Goal: Task Accomplishment & Management: Manage account settings

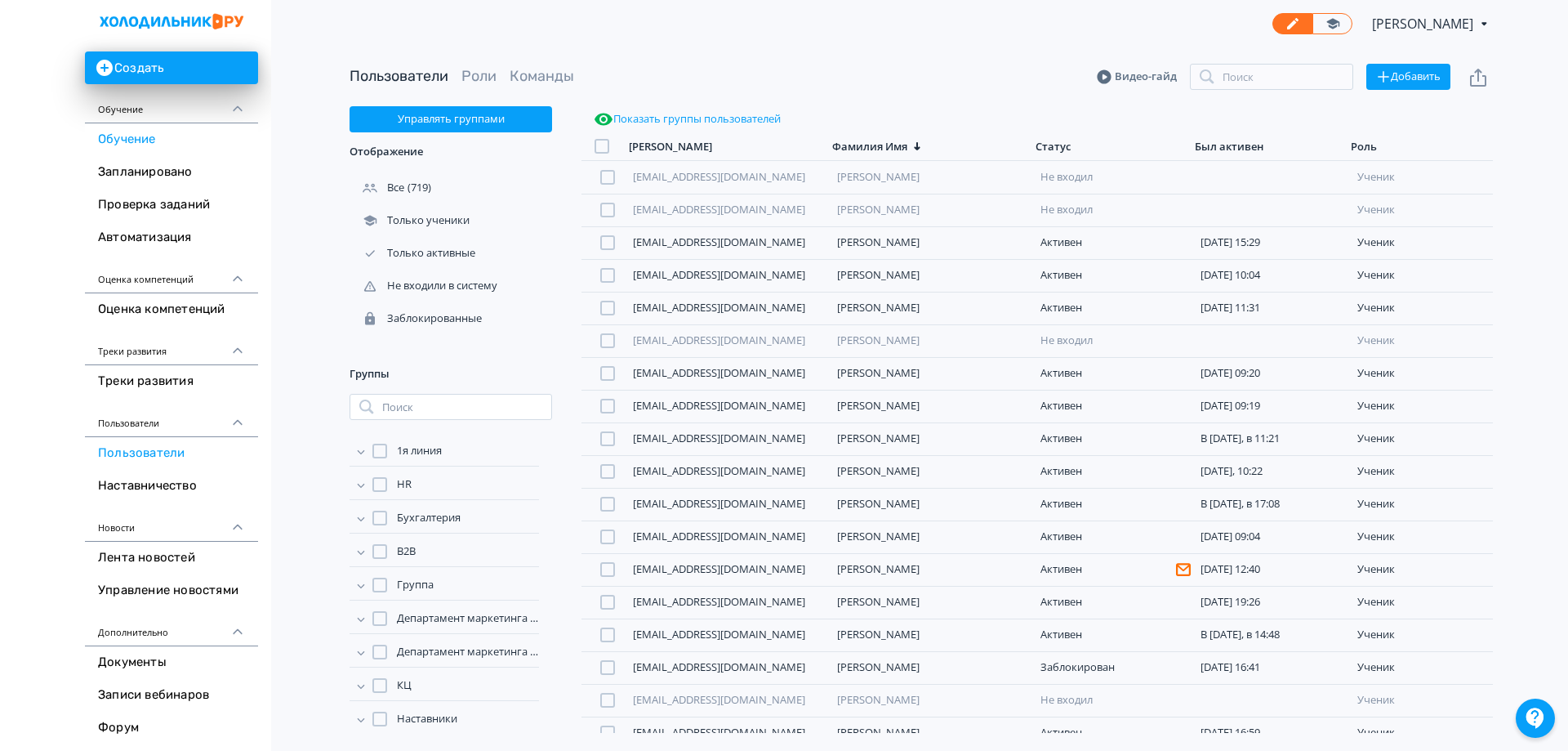
click at [123, 143] on link "Обучение" at bounding box center [171, 139] width 173 height 33
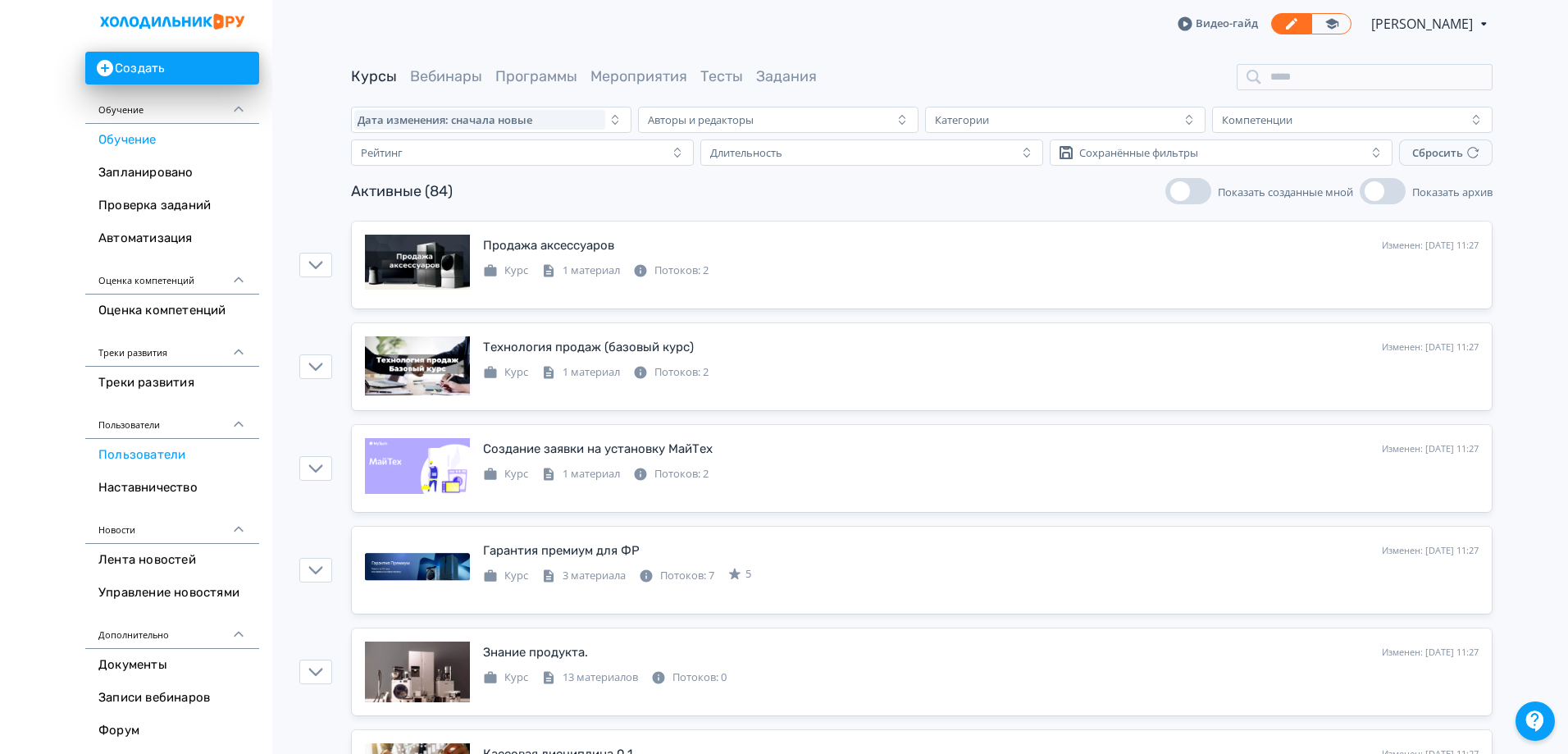
click at [154, 461] on link "Пользователи" at bounding box center [172, 455] width 173 height 33
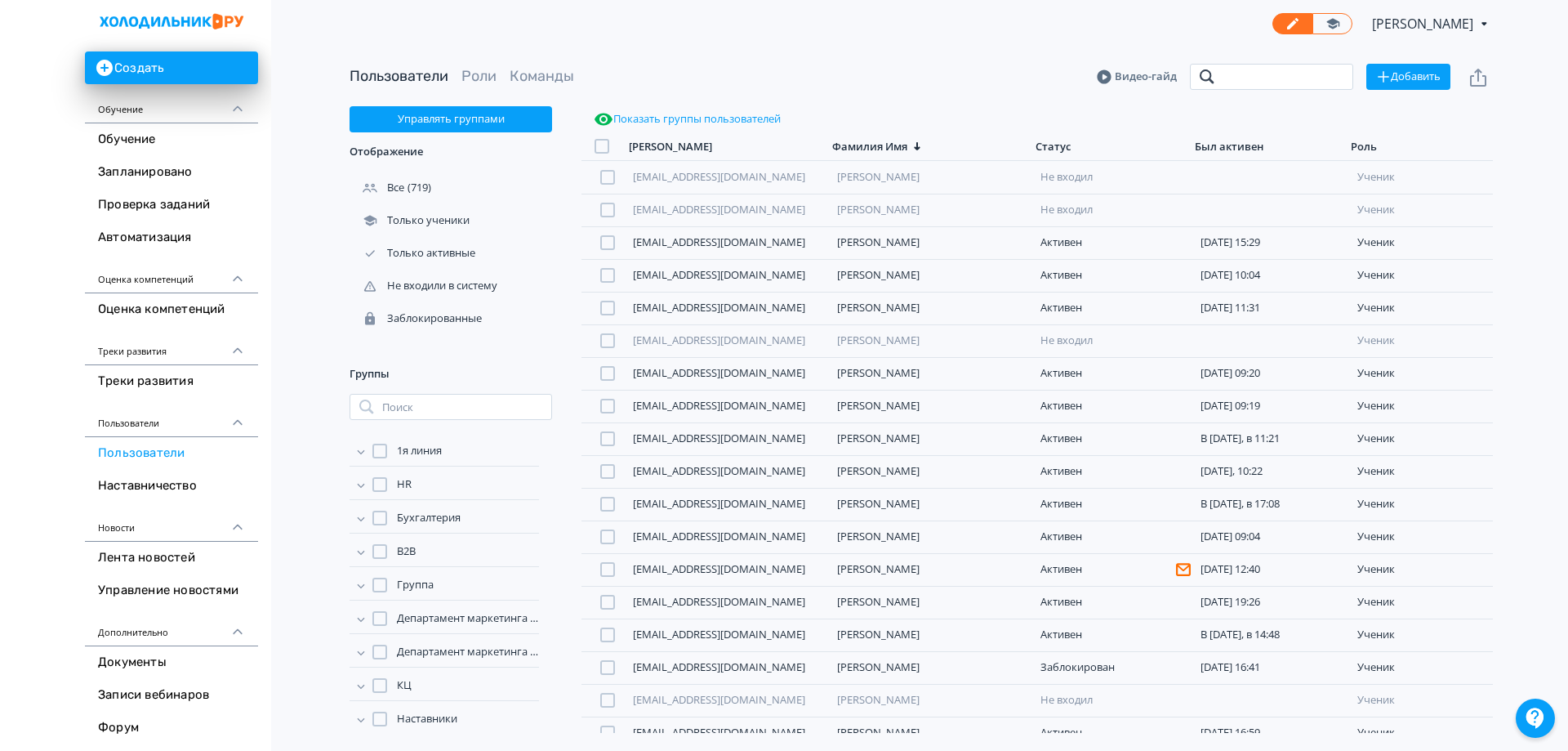
click at [1248, 70] on input "search" at bounding box center [1271, 77] width 163 height 26
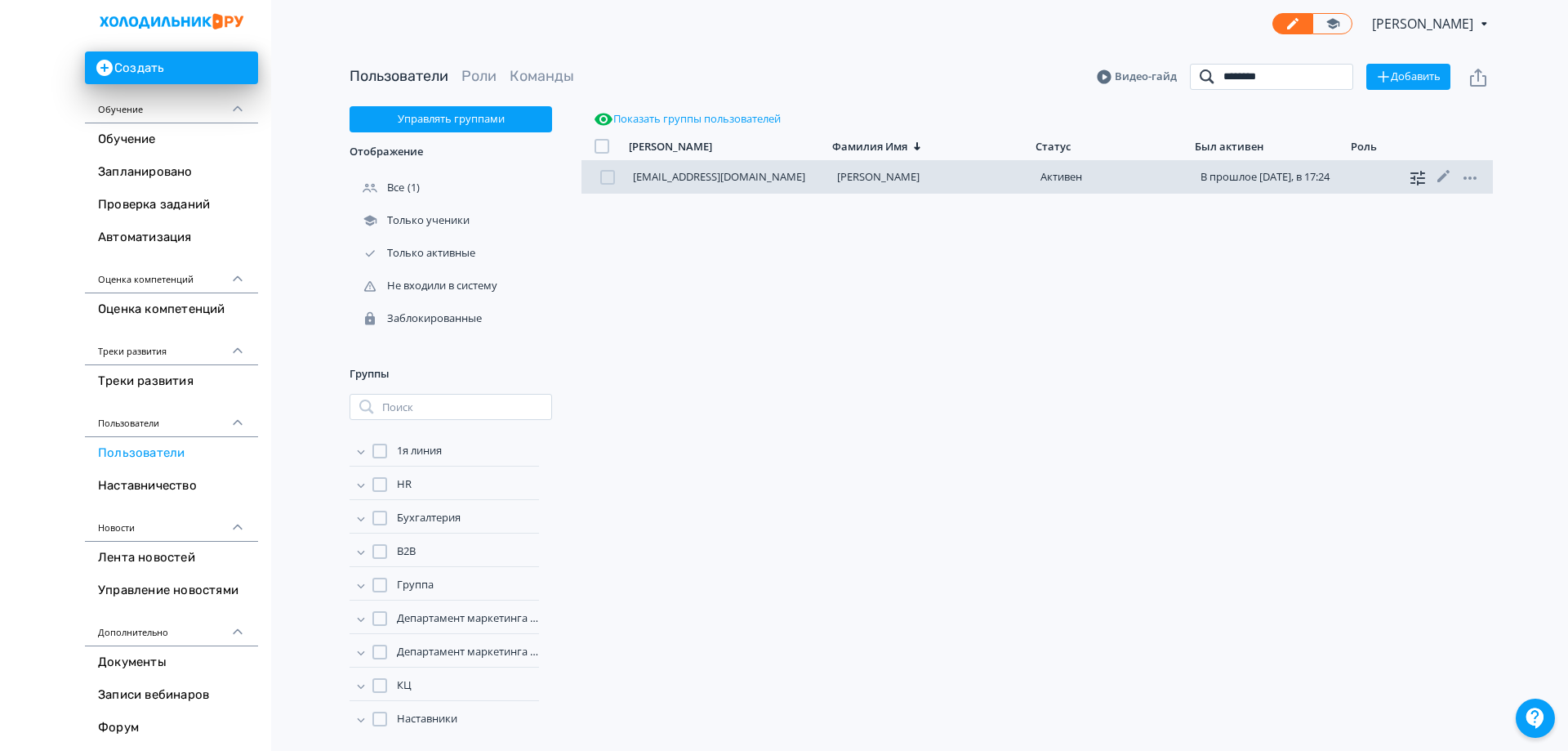
type input "********"
click at [1420, 174] on icon at bounding box center [1417, 178] width 19 height 19
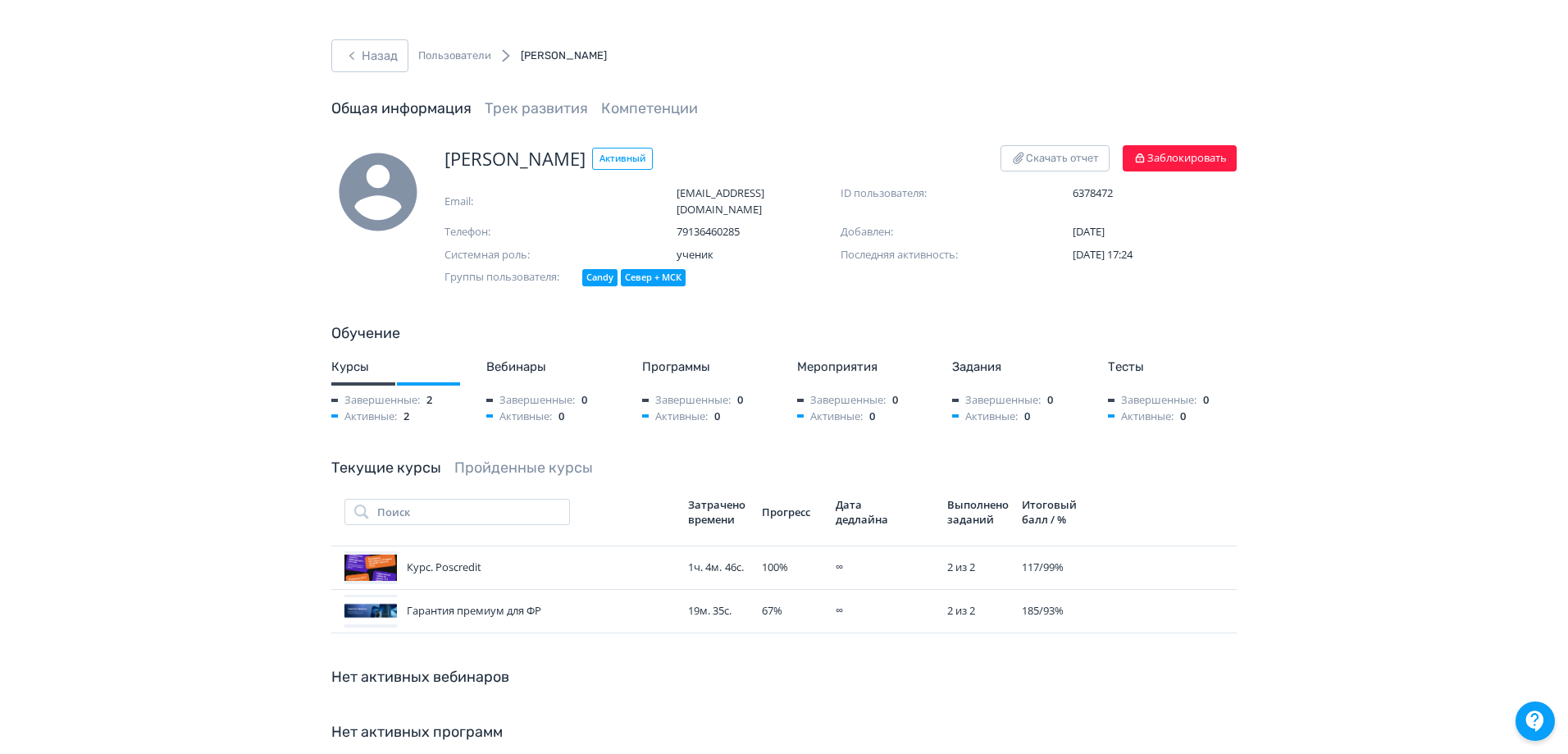
click at [538, 459] on link "Пройденные курсы" at bounding box center [524, 467] width 139 height 18
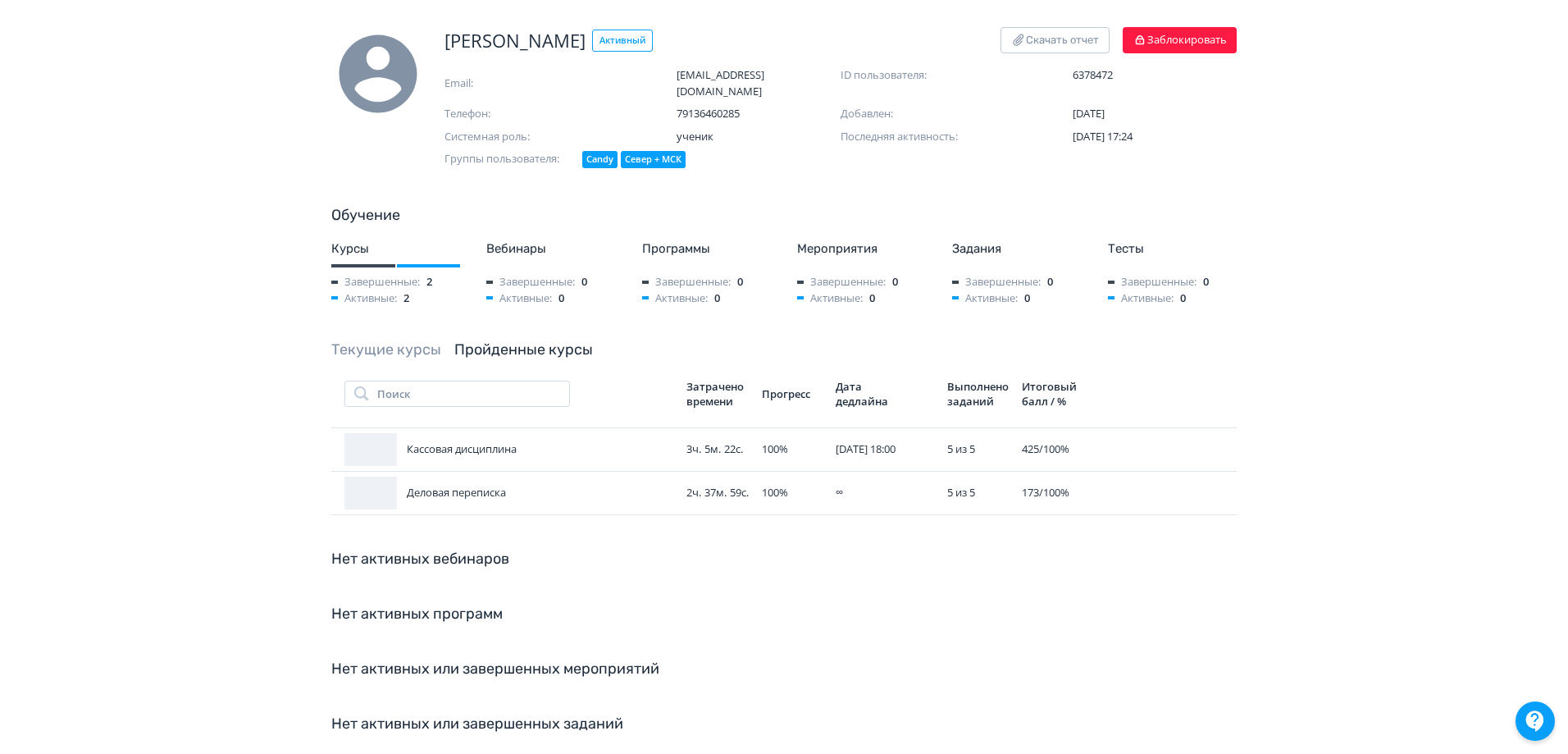
scroll to position [164, 0]
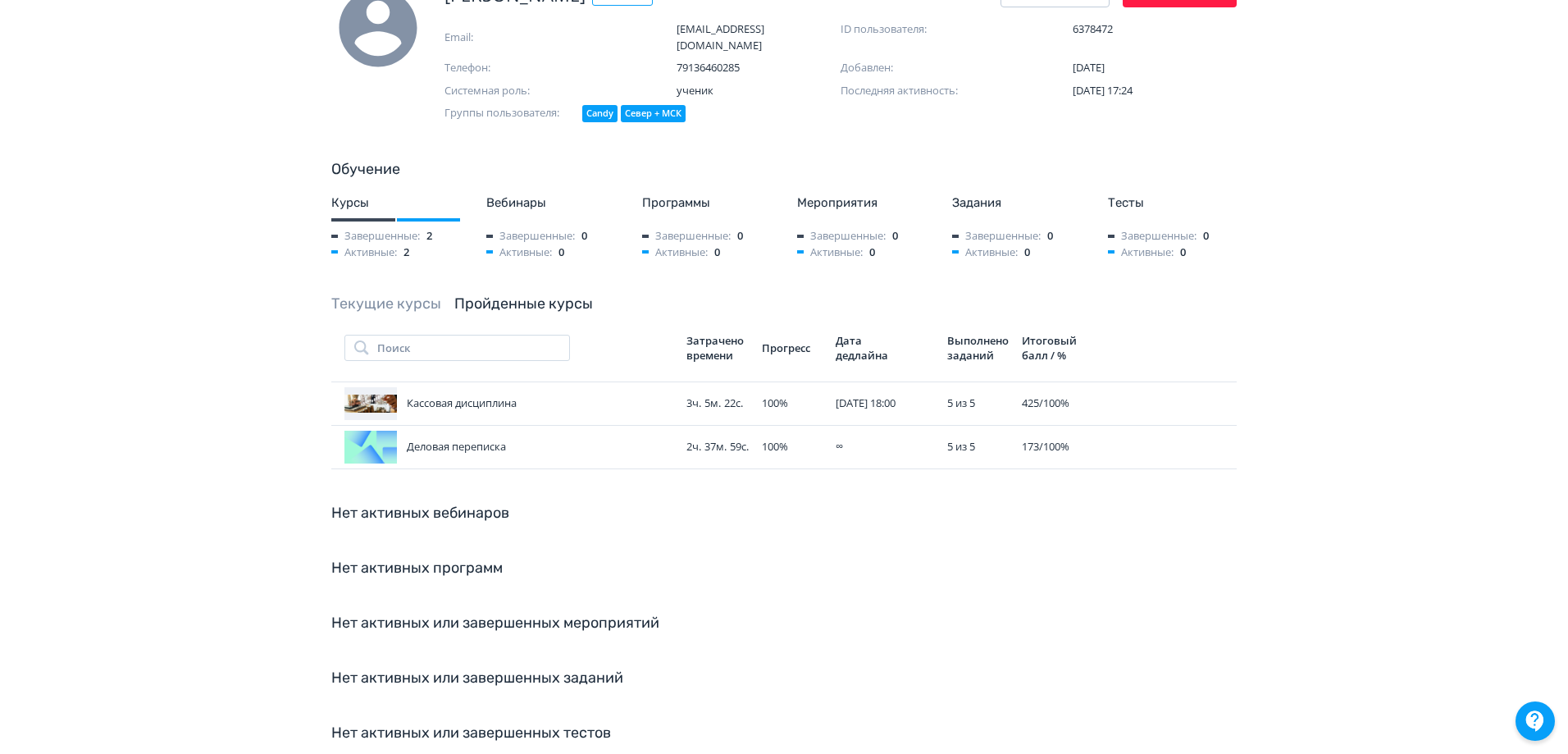
click at [382, 294] on link "Текущие курсы" at bounding box center [387, 303] width 110 height 18
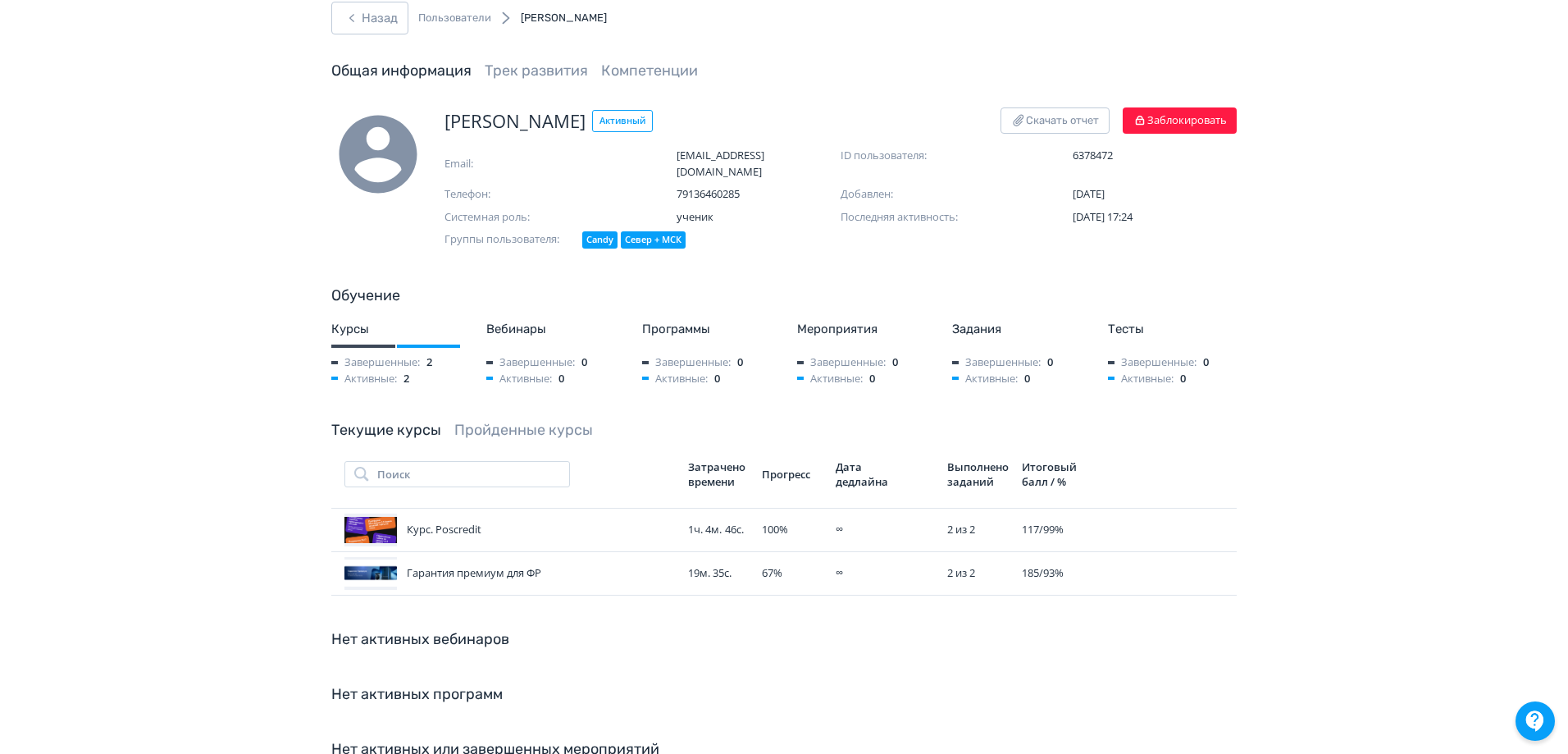
scroll to position [0, 0]
